Goal: Check status: Check status

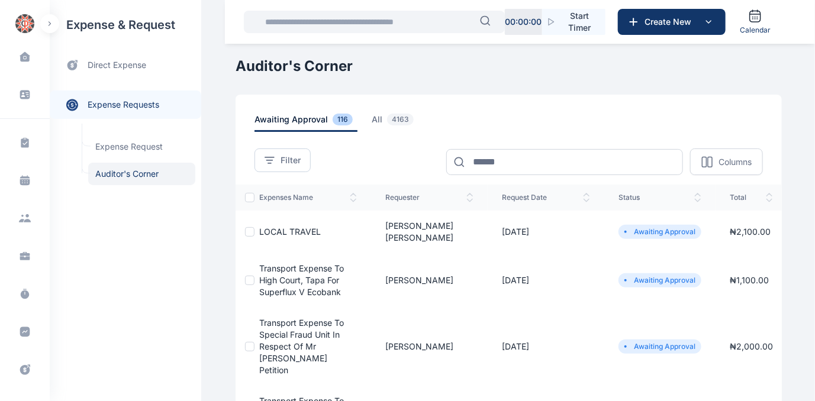
click at [281, 227] on span "LOCAL TRAVEL" at bounding box center [290, 232] width 62 height 10
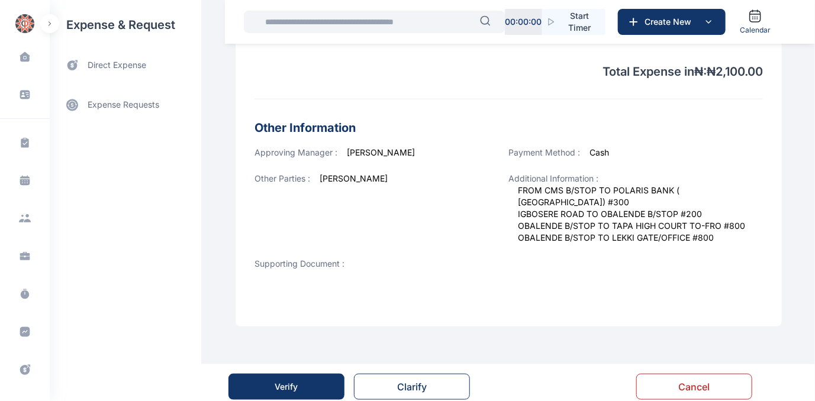
scroll to position [426, 0]
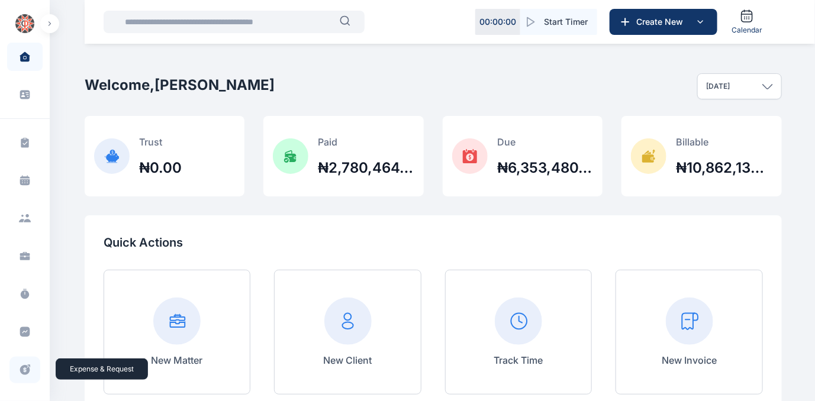
click at [24, 370] on icon at bounding box center [25, 370] width 12 height 12
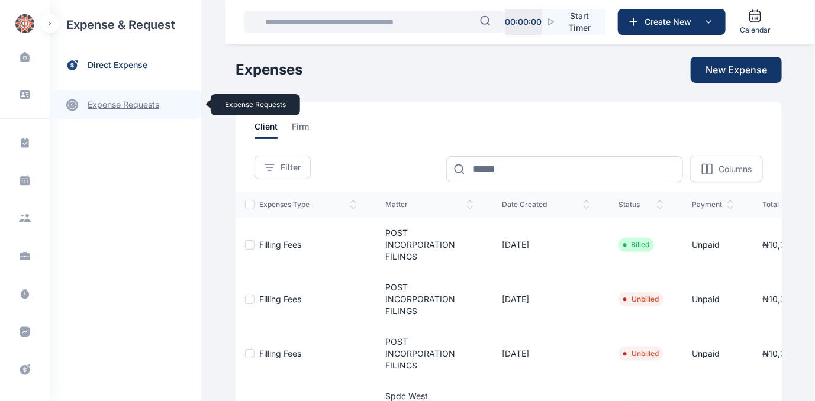
click at [129, 103] on link "expense requests expense requests" at bounding box center [126, 105] width 152 height 28
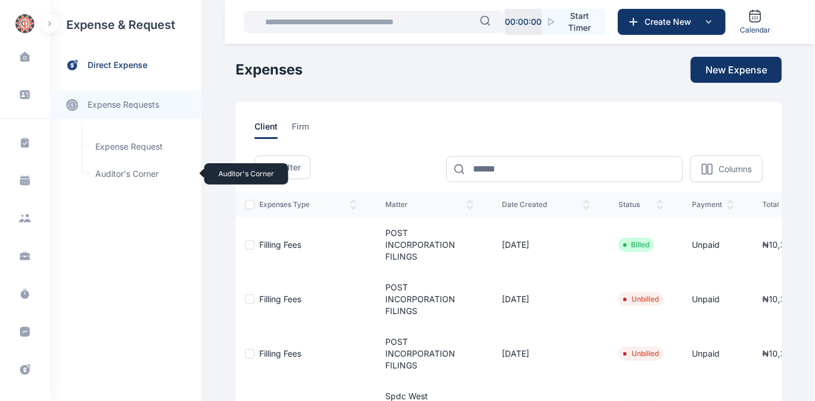
click at [114, 173] on span "Auditor's Corner Auditor's Corner" at bounding box center [141, 174] width 107 height 23
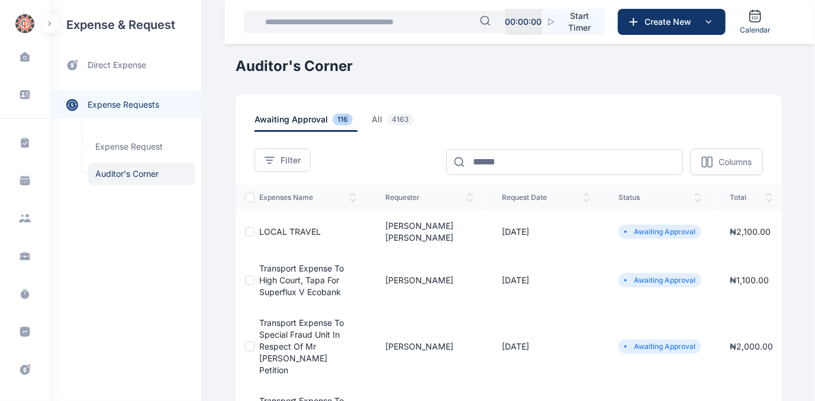
click at [289, 227] on span "LOCAL TRAVEL" at bounding box center [290, 232] width 62 height 10
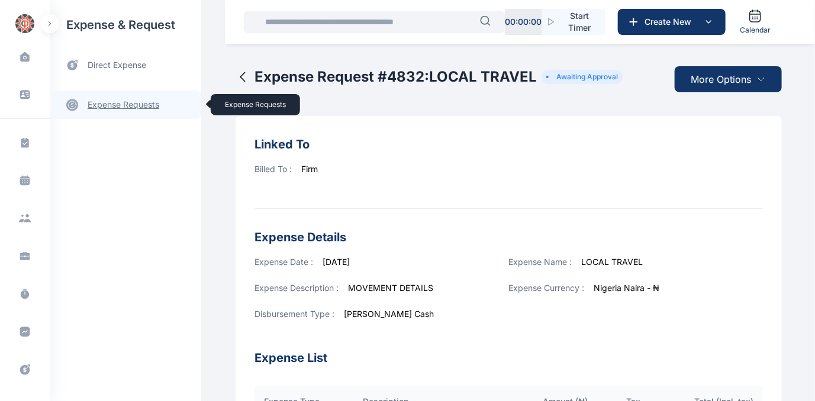
click at [113, 100] on link "expense requests expense requests" at bounding box center [126, 105] width 152 height 28
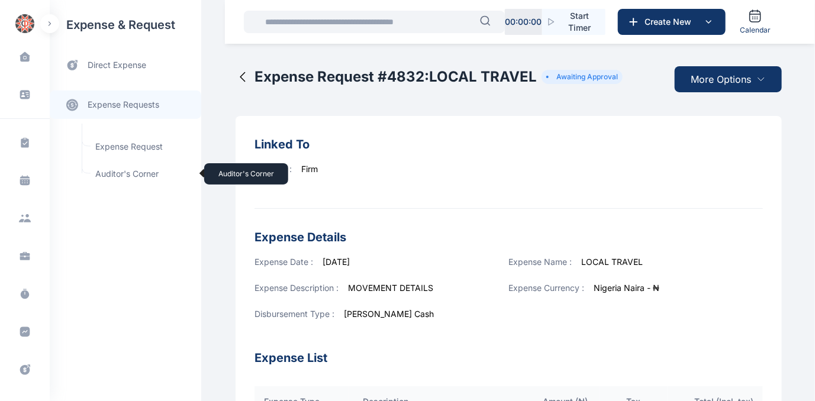
click at [118, 173] on span "Auditor's Corner Auditor's Corner" at bounding box center [141, 174] width 107 height 23
